Goal: Task Accomplishment & Management: Use online tool/utility

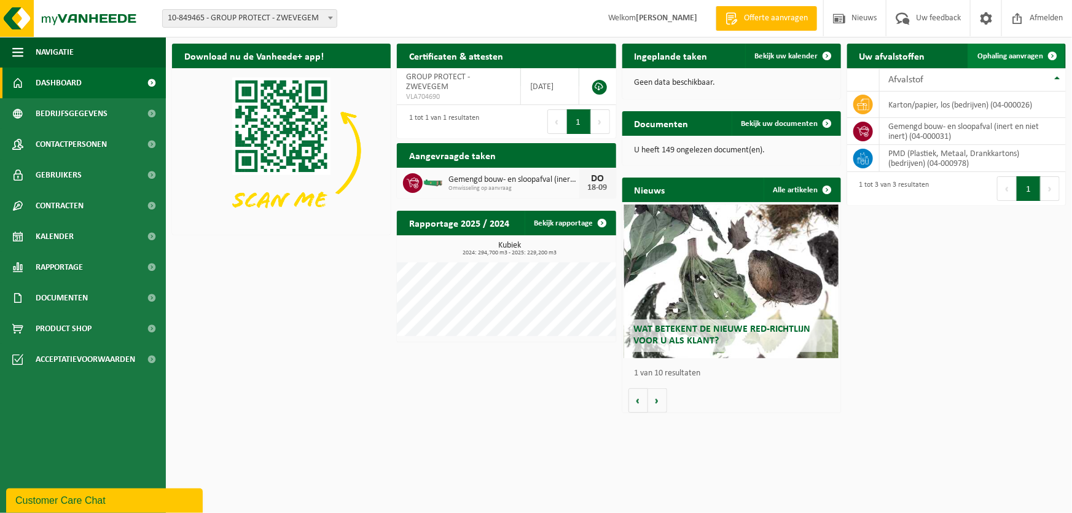
click at [1019, 61] on link "Ophaling aanvragen" at bounding box center [1016, 56] width 97 height 25
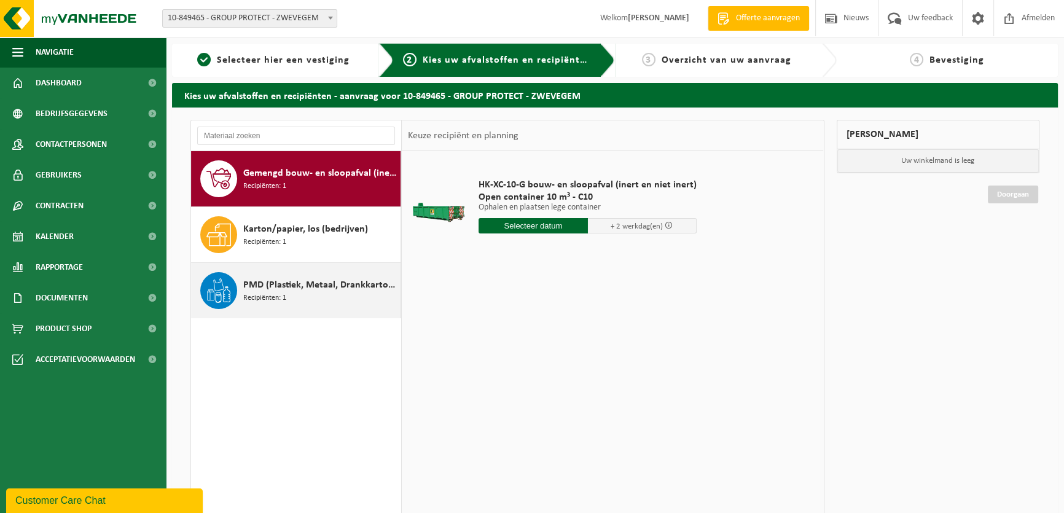
click at [285, 284] on span "PMD (Plastiek, Metaal, Drankkartons) (bedrijven)" at bounding box center [320, 285] width 154 height 15
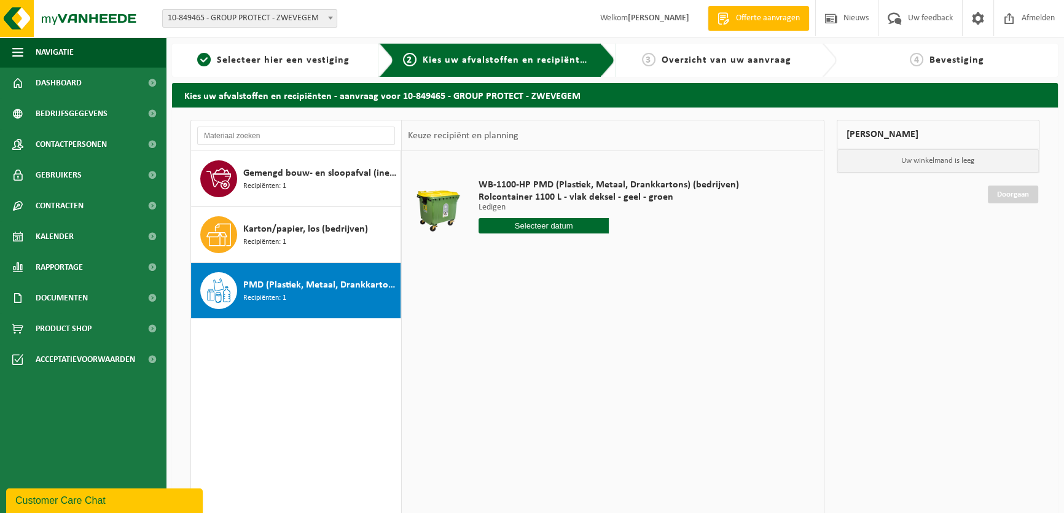
click at [548, 229] on input "text" at bounding box center [544, 225] width 130 height 15
click at [554, 338] on div "18" at bounding box center [555, 335] width 22 height 20
type input "Van [DATE]"
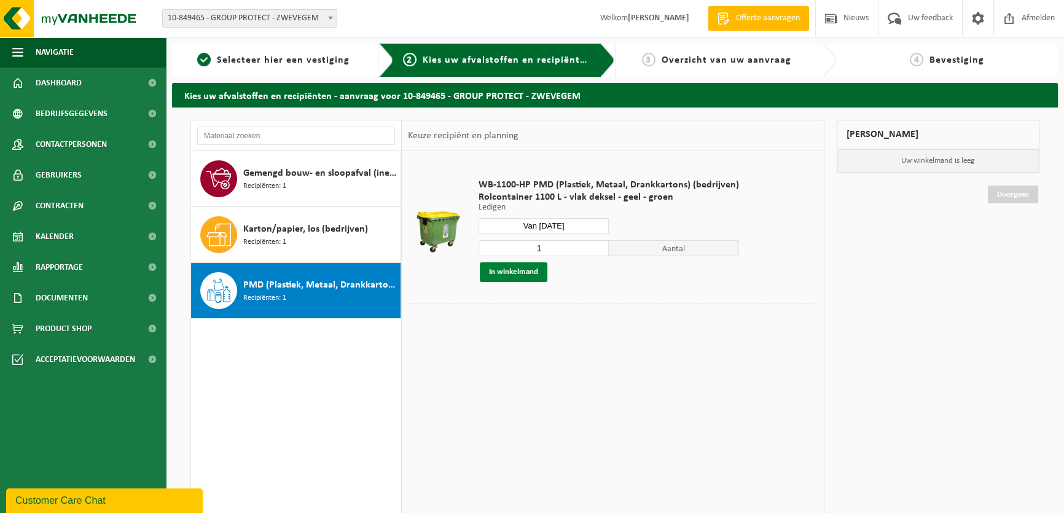
click at [519, 271] on button "In winkelmand" at bounding box center [514, 272] width 68 height 20
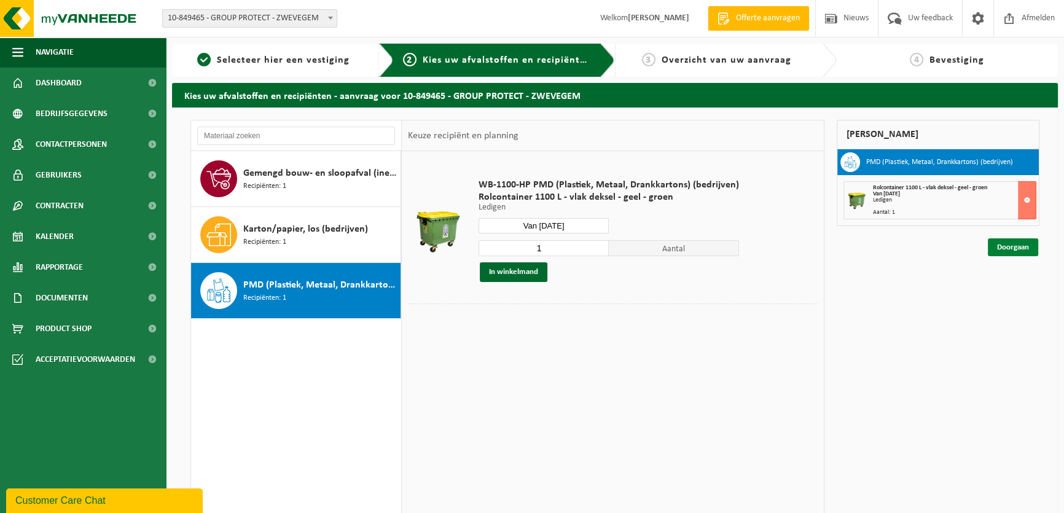
click at [1011, 246] on link "Doorgaan" at bounding box center [1013, 247] width 50 height 18
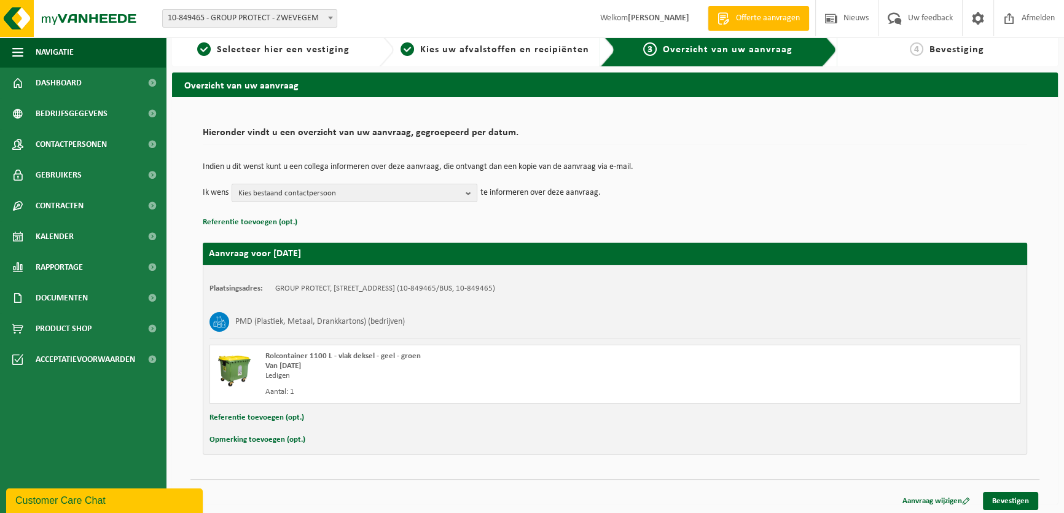
scroll to position [13, 0]
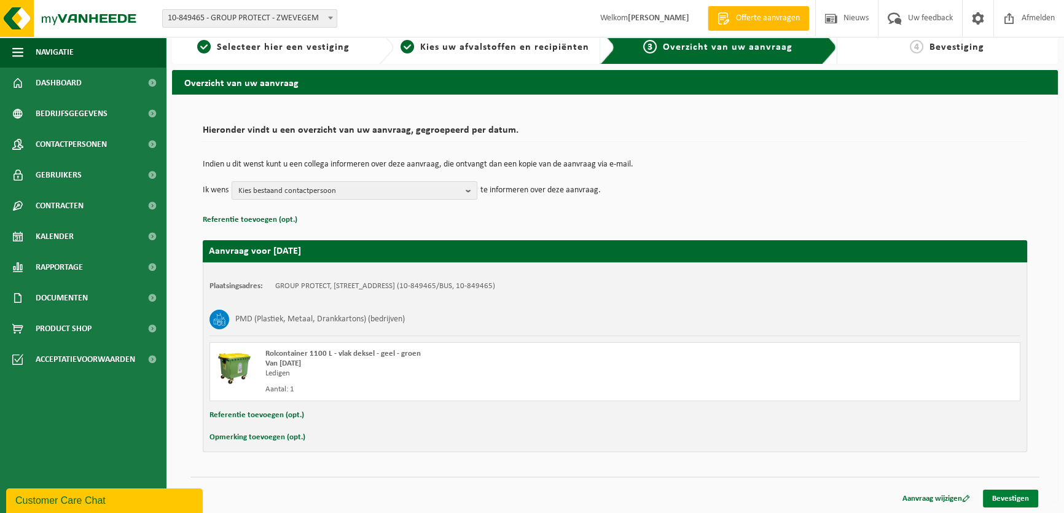
click at [1011, 500] on link "Bevestigen" at bounding box center [1010, 499] width 55 height 18
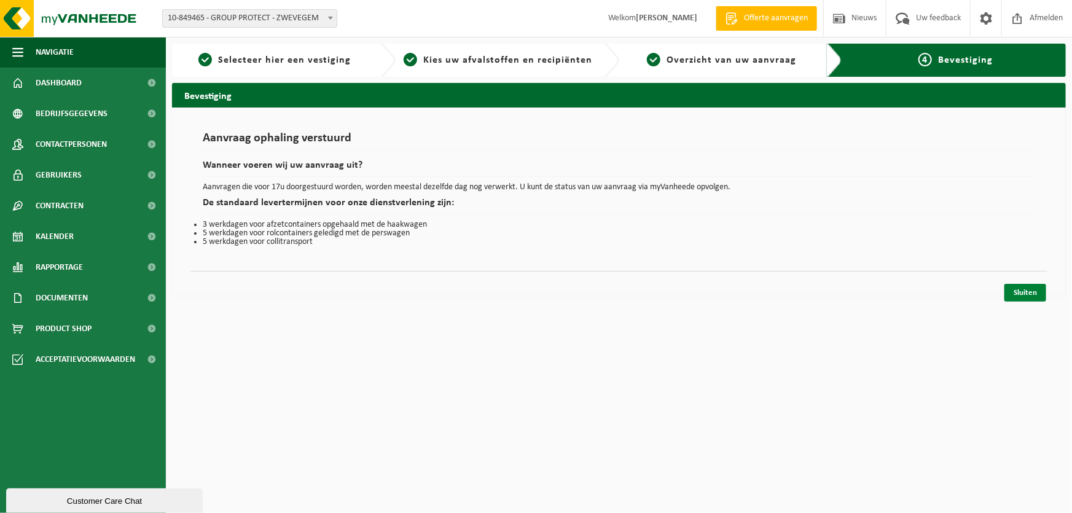
click at [1026, 294] on link "Sluiten" at bounding box center [1026, 293] width 42 height 18
